Goal: Information Seeking & Learning: Learn about a topic

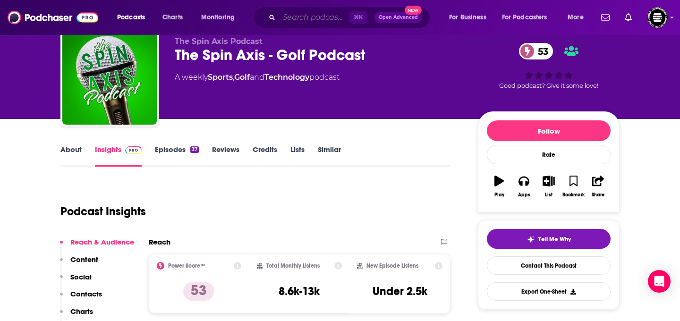
click at [330, 17] on input "Search podcasts, credits, & more..." at bounding box center [314, 17] width 70 height 15
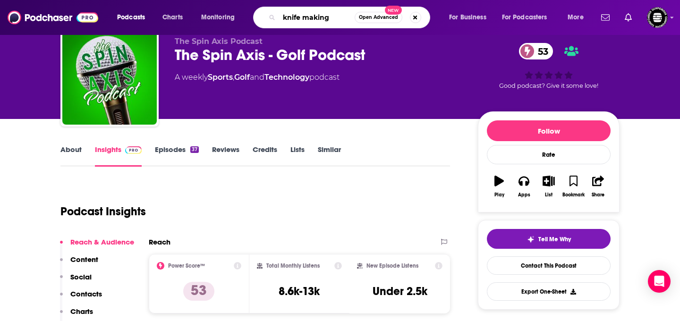
type input "knife making"
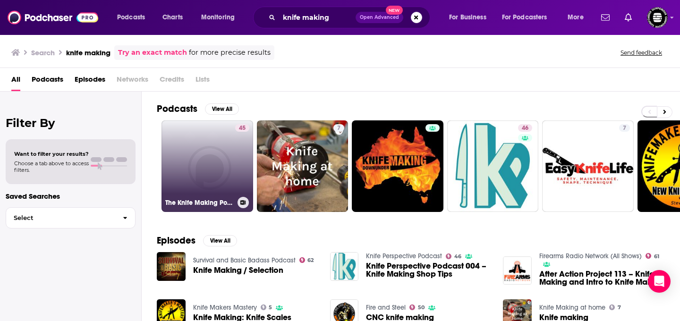
click at [161, 153] on link "45 The Knife Making Podcast" at bounding box center [207, 166] width 92 height 92
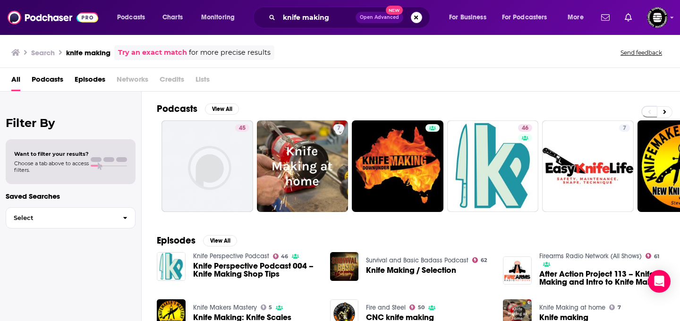
click at [411, 16] on button "Search podcasts, credits, & more..." at bounding box center [416, 17] width 11 height 11
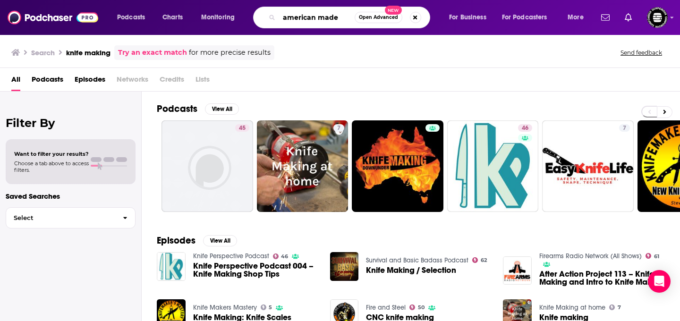
type input "american made"
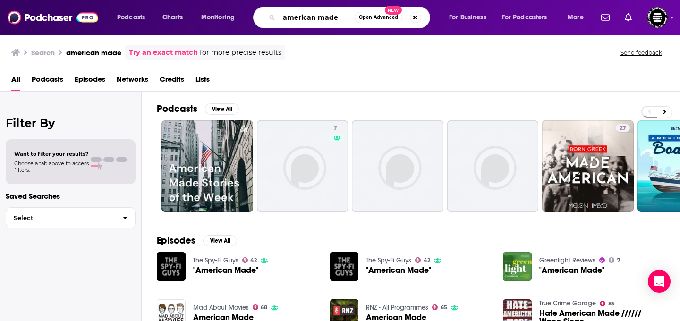
click at [339, 21] on input "american made" at bounding box center [317, 17] width 76 height 15
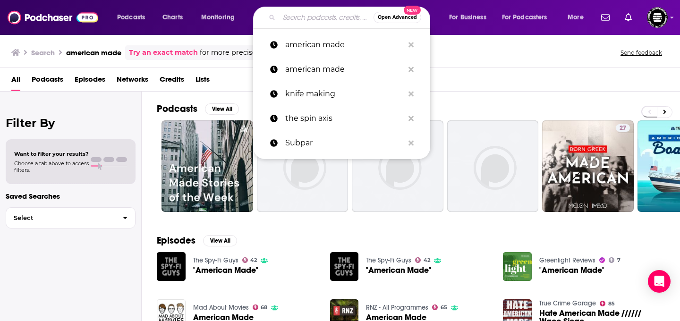
paste input "The Manufacturing Report"
type input "The Manufacturing Report"
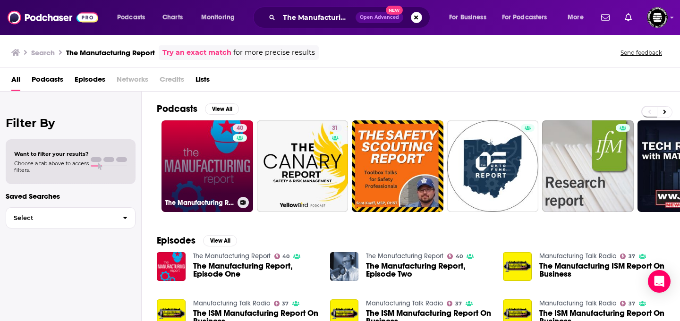
click at [242, 176] on div "40" at bounding box center [241, 160] width 17 height 73
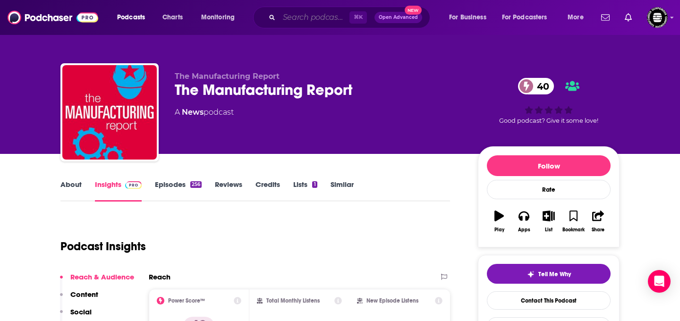
click at [326, 18] on input "Search podcasts, credits, & more..." at bounding box center [314, 17] width 70 height 15
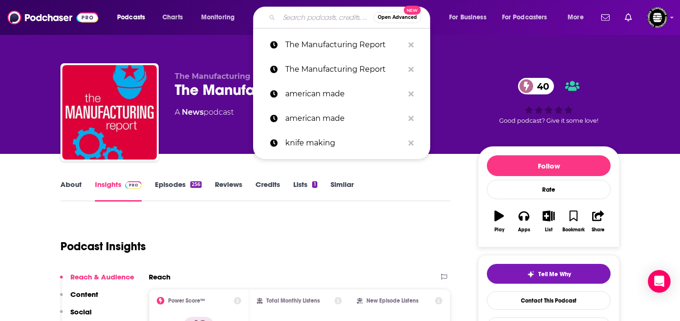
paste input "Advanced Manufacturing Now"
type input "Advanced Manufacturing Now"
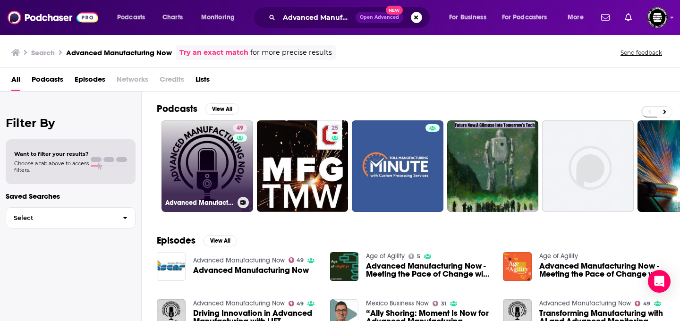
click at [222, 168] on link "49 Advanced Manufacturing Now" at bounding box center [207, 166] width 92 height 92
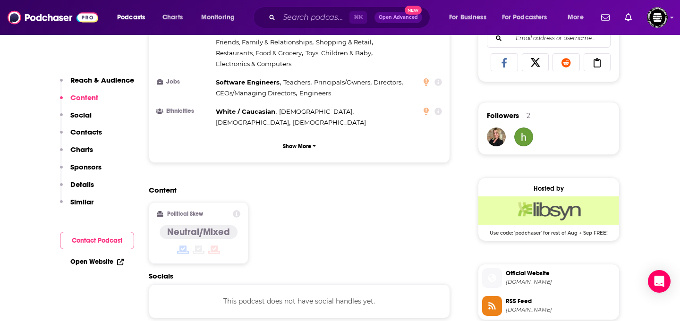
scroll to position [597, 0]
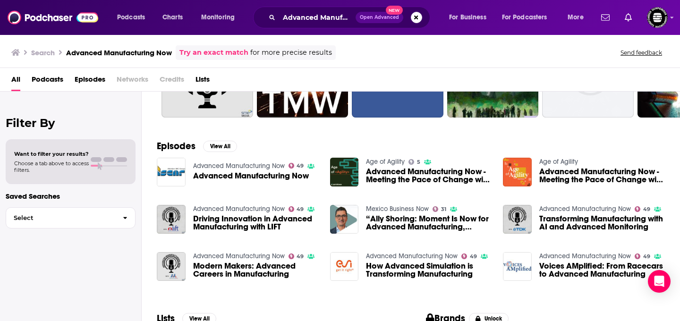
scroll to position [78, 0]
